Goal: Leave review/rating: Share an evaluation or opinion about a product, service, or content

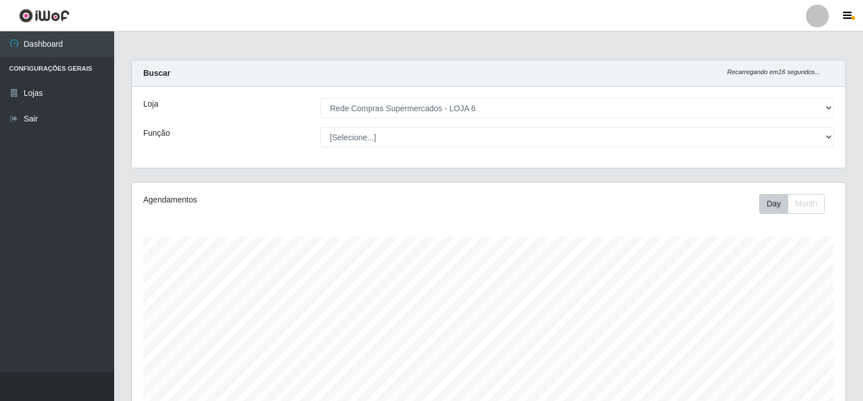
select select "398"
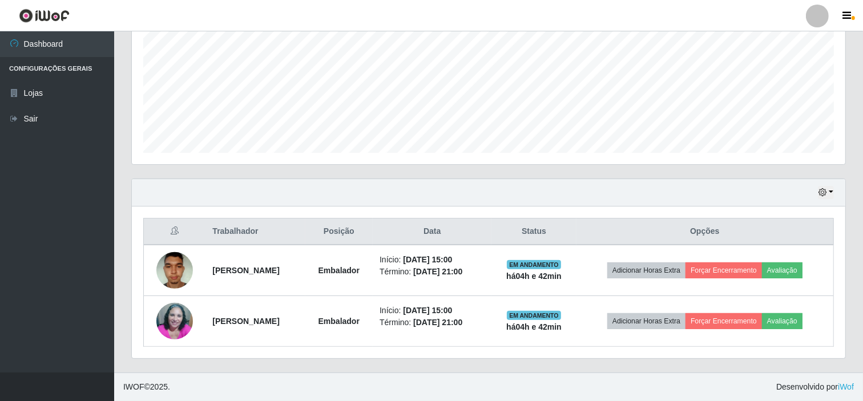
scroll to position [236, 714]
click at [65, 215] on ul "Dashboard Configurações Gerais Lojas Sair" at bounding box center [57, 201] width 114 height 341
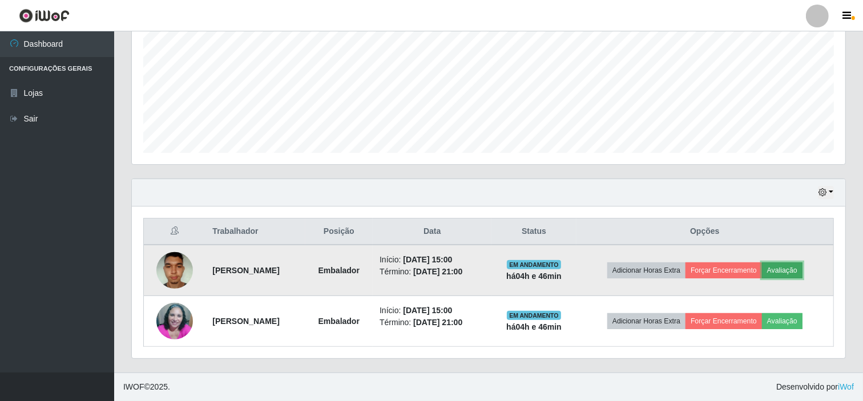
click at [797, 266] on button "Avaliação" at bounding box center [782, 271] width 41 height 16
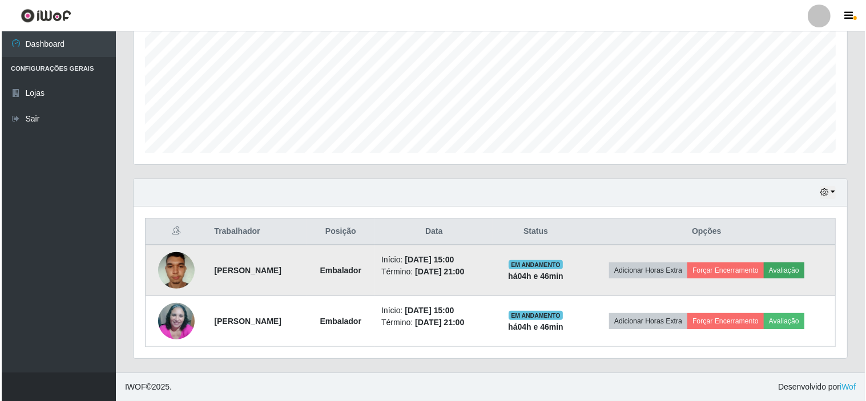
scroll to position [236, 706]
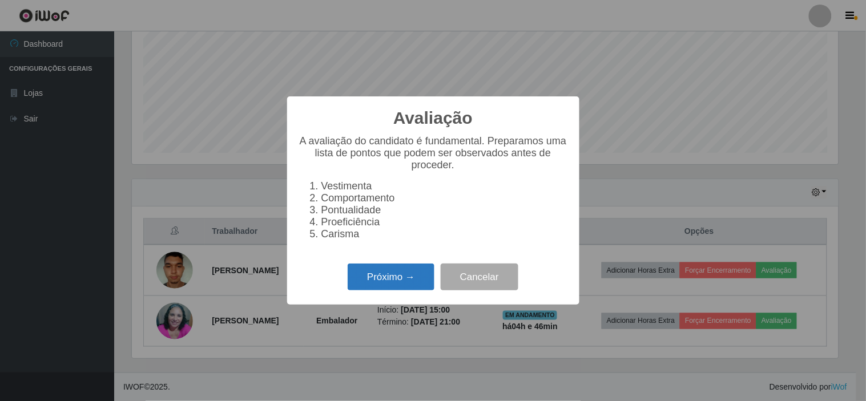
click at [373, 283] on button "Próximo →" at bounding box center [391, 277] width 87 height 27
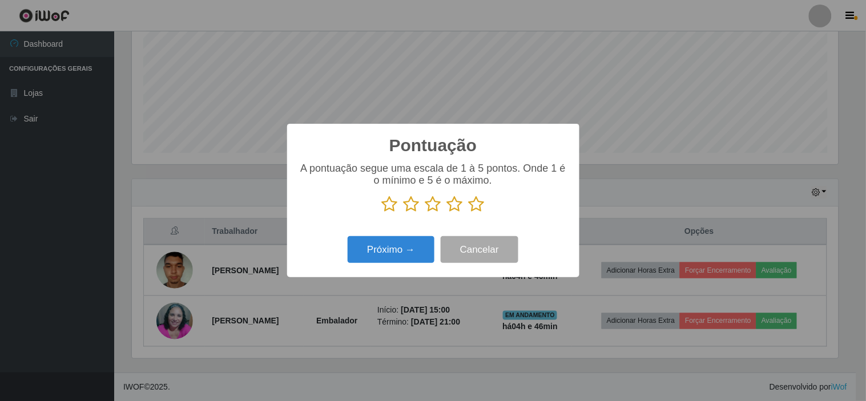
click at [475, 207] on icon at bounding box center [477, 204] width 16 height 17
click at [469, 213] on input "radio" at bounding box center [469, 213] width 0 height 0
click at [403, 255] on button "Próximo →" at bounding box center [391, 249] width 87 height 27
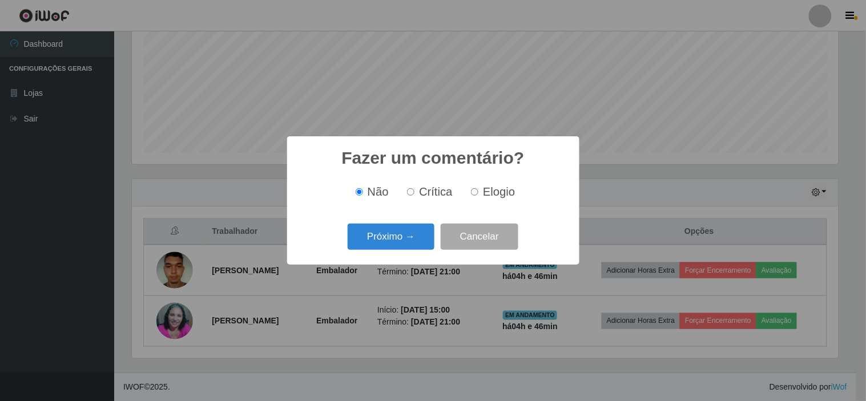
drag, startPoint x: 487, startPoint y: 195, endPoint x: 459, endPoint y: 208, distance: 31.7
click at [480, 199] on label "Elogio" at bounding box center [491, 192] width 49 height 13
click at [477, 191] on input "Elogio" at bounding box center [474, 191] width 7 height 7
radio input "true"
click at [403, 240] on button "Próximo →" at bounding box center [391, 237] width 87 height 27
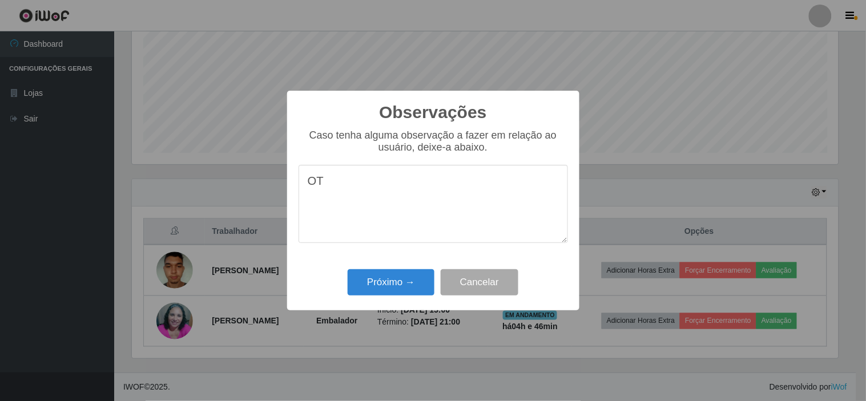
type textarea "O"
type textarea "T"
type textarea "t"
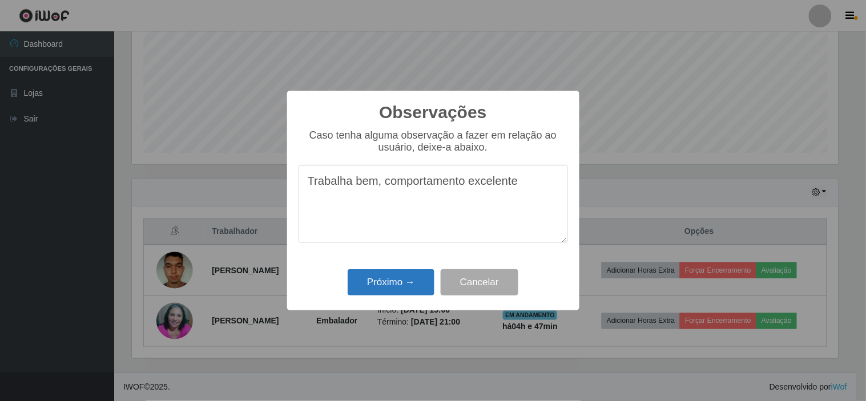
type textarea "Trabalha bem, comportamento excelente"
click at [386, 277] on button "Próximo →" at bounding box center [391, 283] width 87 height 27
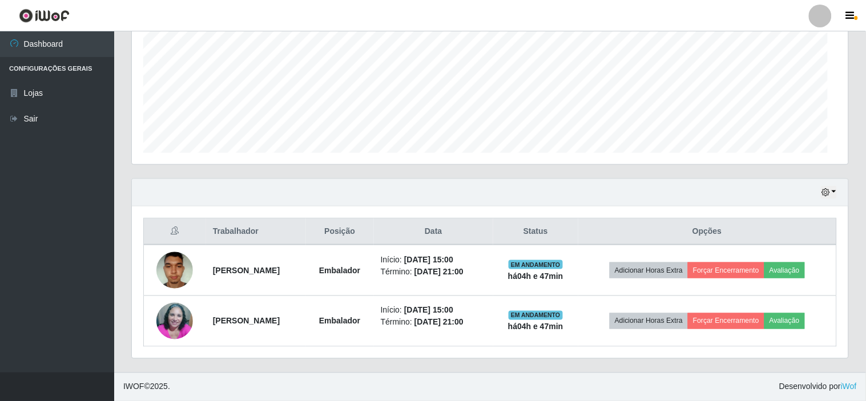
scroll to position [236, 714]
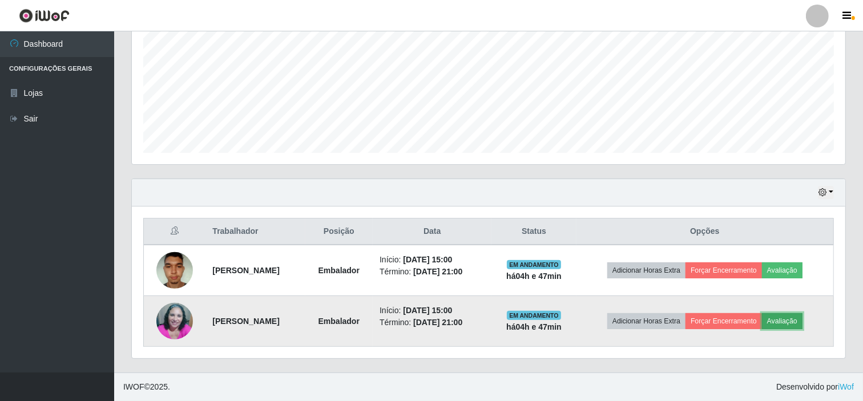
click at [803, 320] on button "Avaliação" at bounding box center [782, 322] width 41 height 16
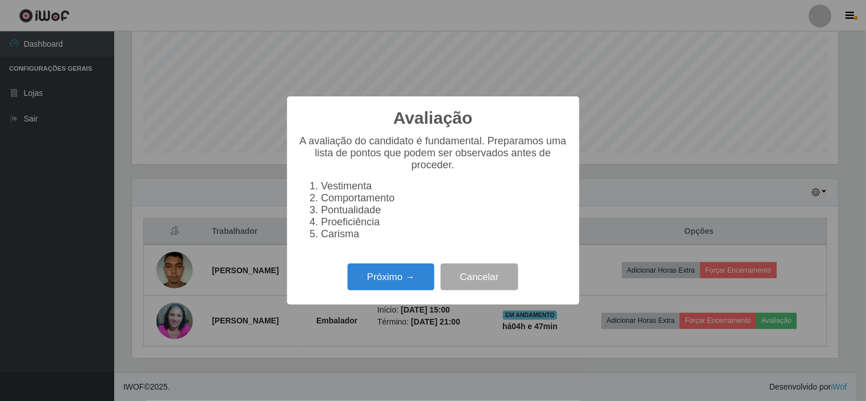
scroll to position [236, 706]
click at [377, 280] on button "Próximo →" at bounding box center [391, 277] width 87 height 27
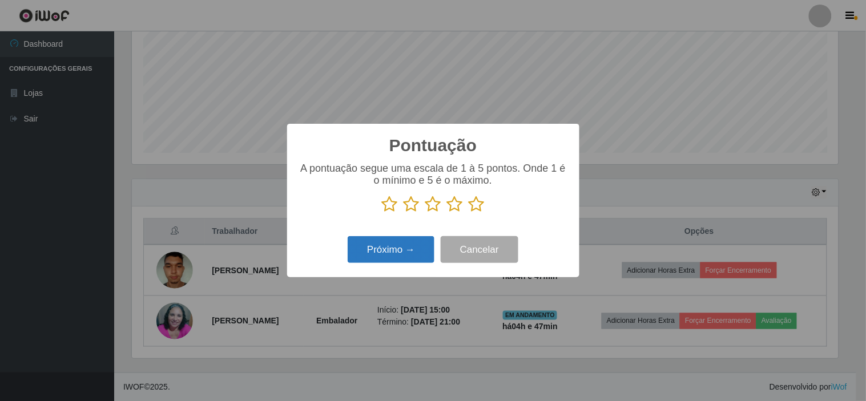
scroll to position [570820, 570350]
click at [481, 202] on icon at bounding box center [477, 204] width 16 height 17
click at [469, 213] on input "radio" at bounding box center [469, 213] width 0 height 0
click at [406, 246] on button "Próximo →" at bounding box center [391, 249] width 87 height 27
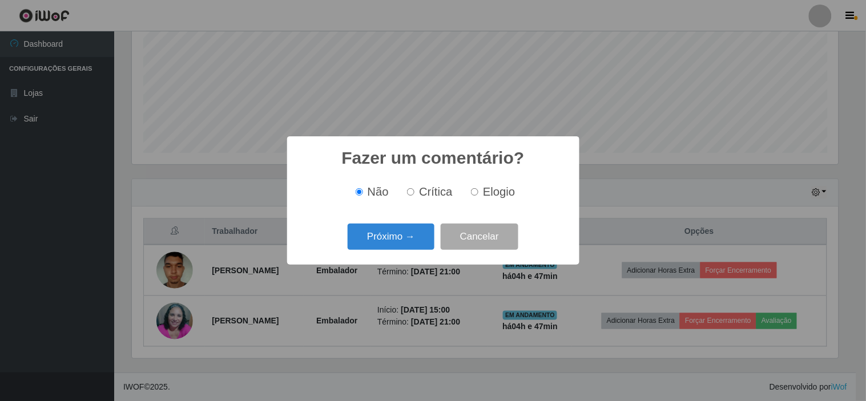
click at [477, 189] on label "Elogio" at bounding box center [491, 192] width 49 height 13
click at [477, 189] on input "Elogio" at bounding box center [474, 191] width 7 height 7
radio input "true"
click at [402, 240] on button "Próximo →" at bounding box center [391, 237] width 87 height 27
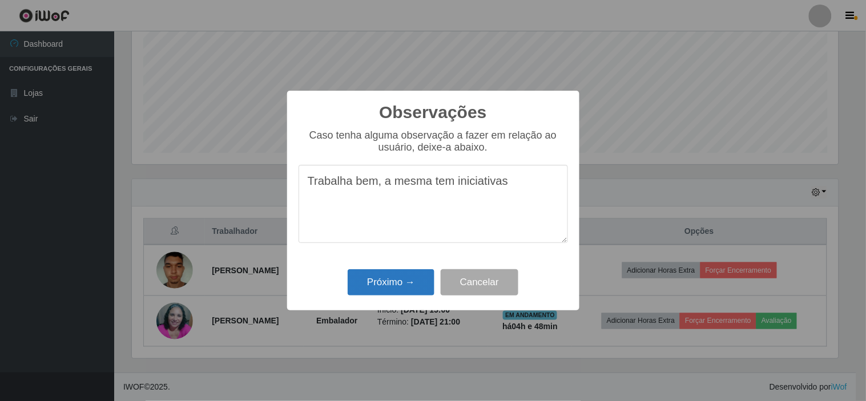
type textarea "Trabalha bem, a mesma tem iniciativas"
click at [391, 273] on button "Próximo →" at bounding box center [391, 283] width 87 height 27
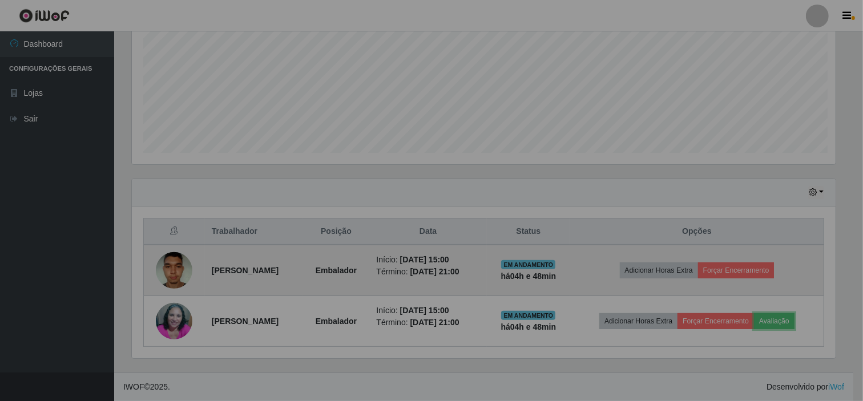
scroll to position [236, 714]
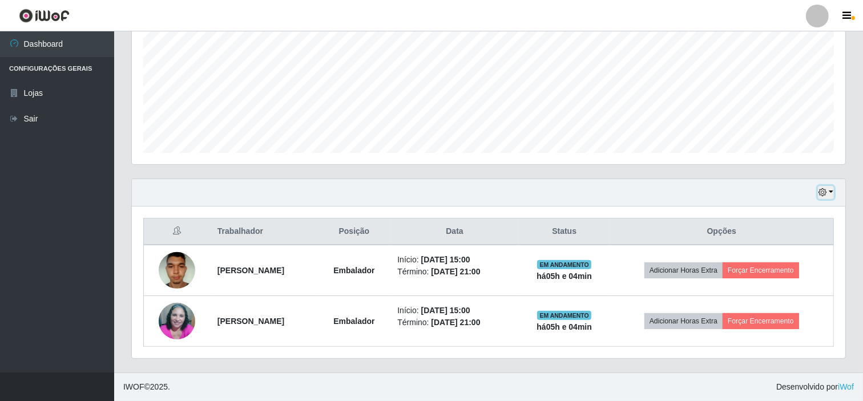
click at [824, 192] on icon "button" at bounding box center [823, 192] width 8 height 8
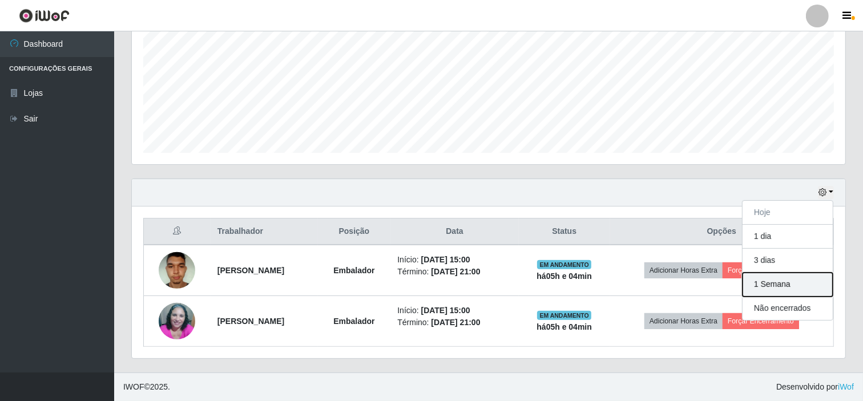
click at [762, 284] on button "1 Semana" at bounding box center [788, 285] width 90 height 24
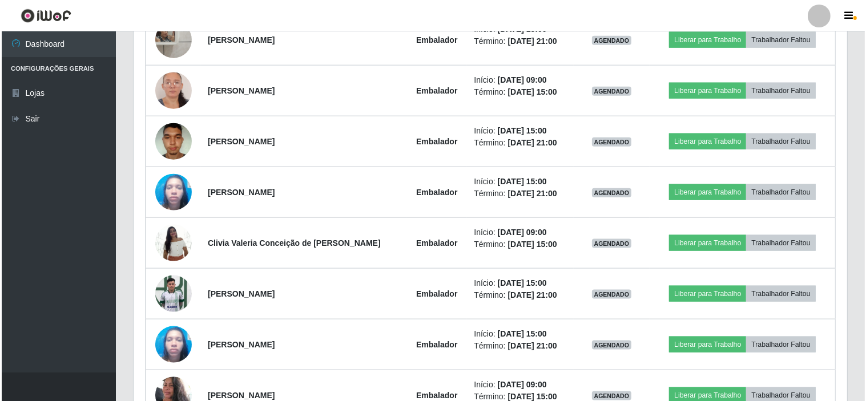
scroll to position [1271, 0]
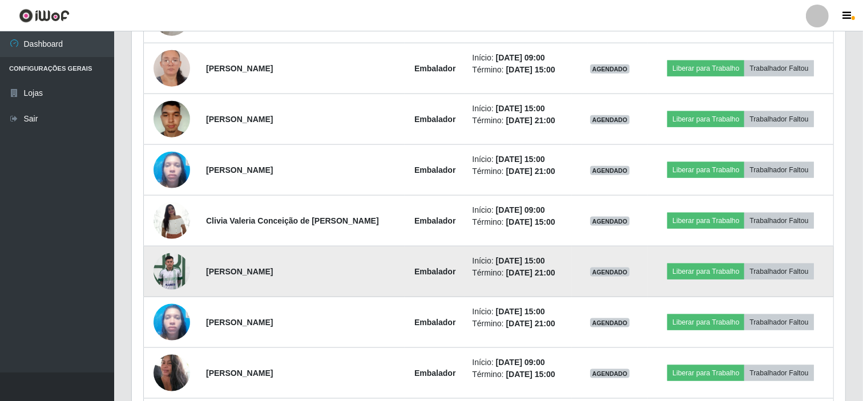
click at [172, 266] on img at bounding box center [172, 271] width 37 height 49
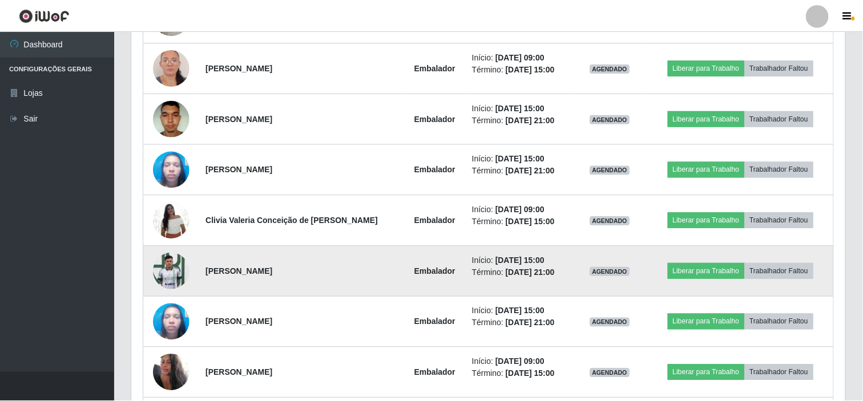
scroll to position [236, 706]
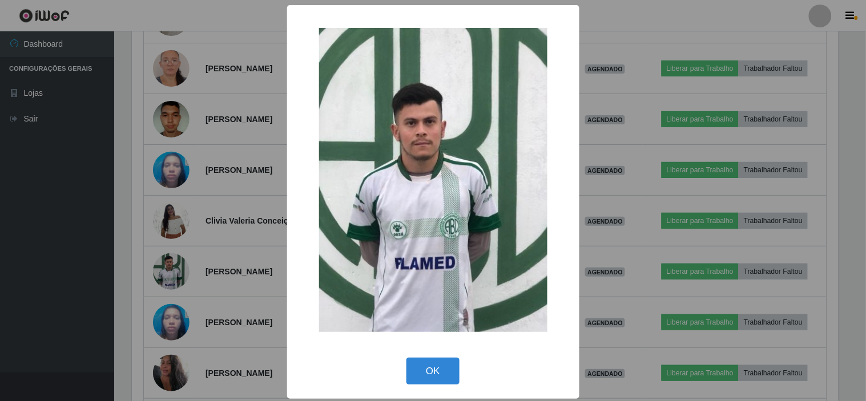
click at [648, 217] on div "× OK Cancel" at bounding box center [433, 200] width 866 height 401
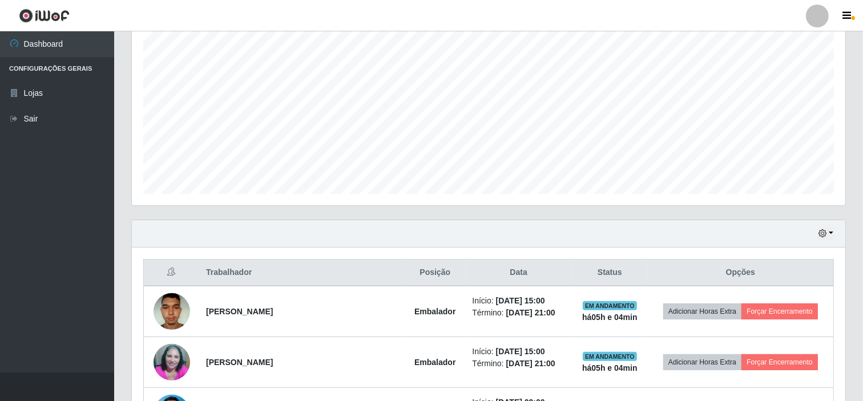
scroll to position [254, 0]
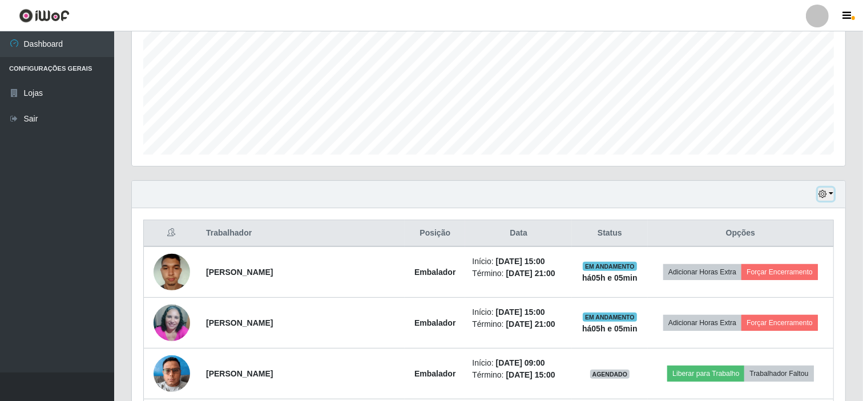
click at [826, 189] on button "button" at bounding box center [826, 194] width 16 height 13
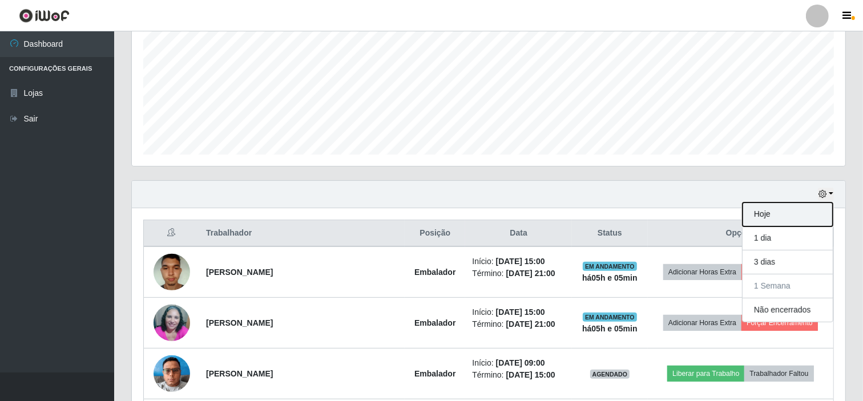
click at [771, 218] on button "Hoje" at bounding box center [788, 215] width 90 height 24
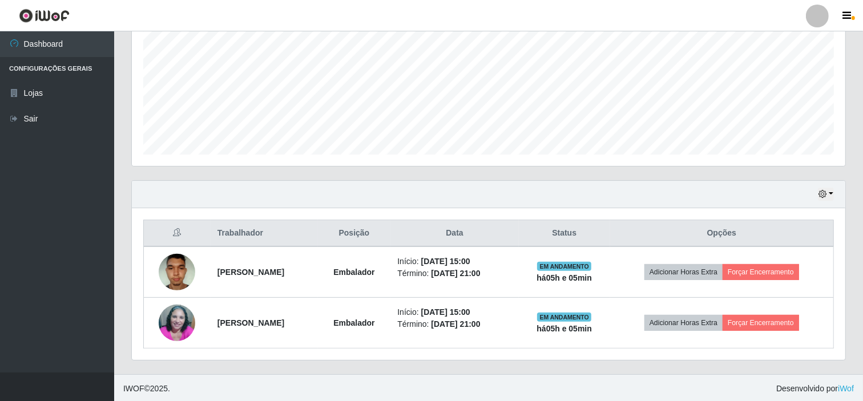
click at [609, 368] on div "Hoje 1 dia 3 dias 1 Semana Não encerrados Trabalhador Posição Data Status Opçõe…" at bounding box center [489, 277] width 732 height 194
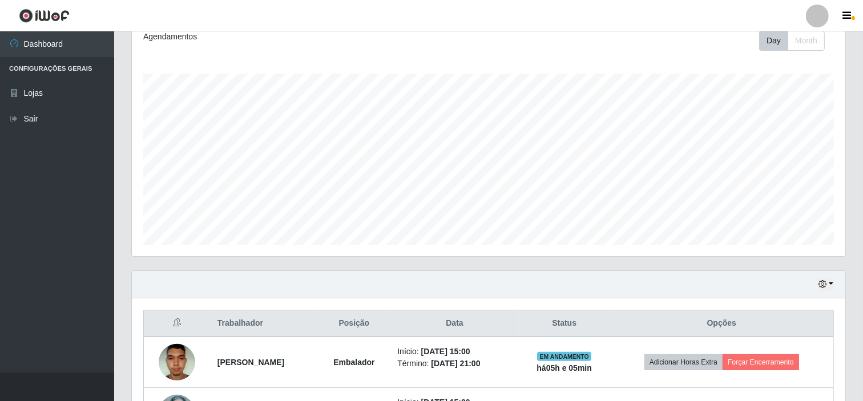
scroll to position [0, 0]
